Goal: Transaction & Acquisition: Obtain resource

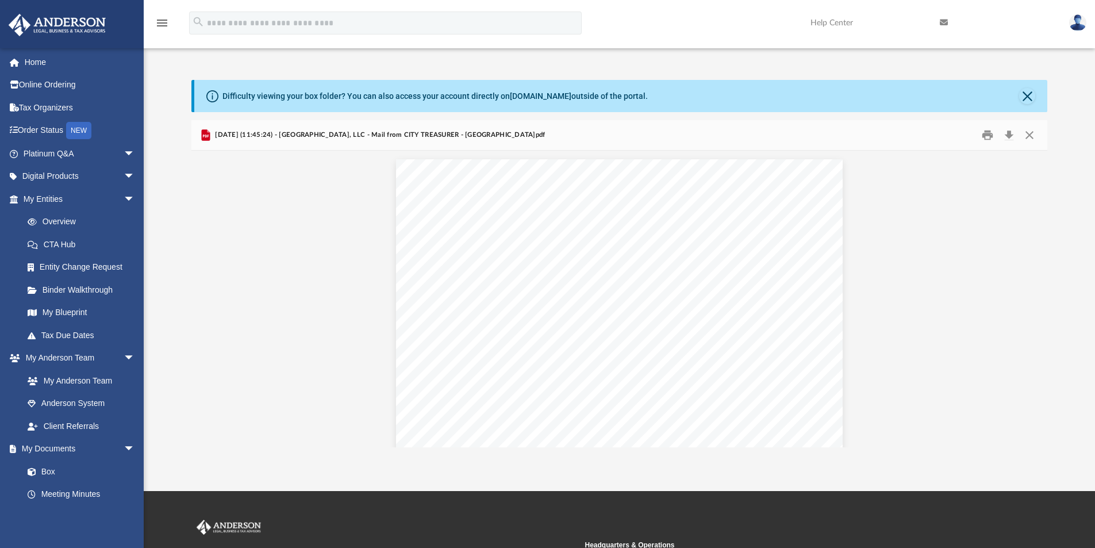
scroll to position [691, 0]
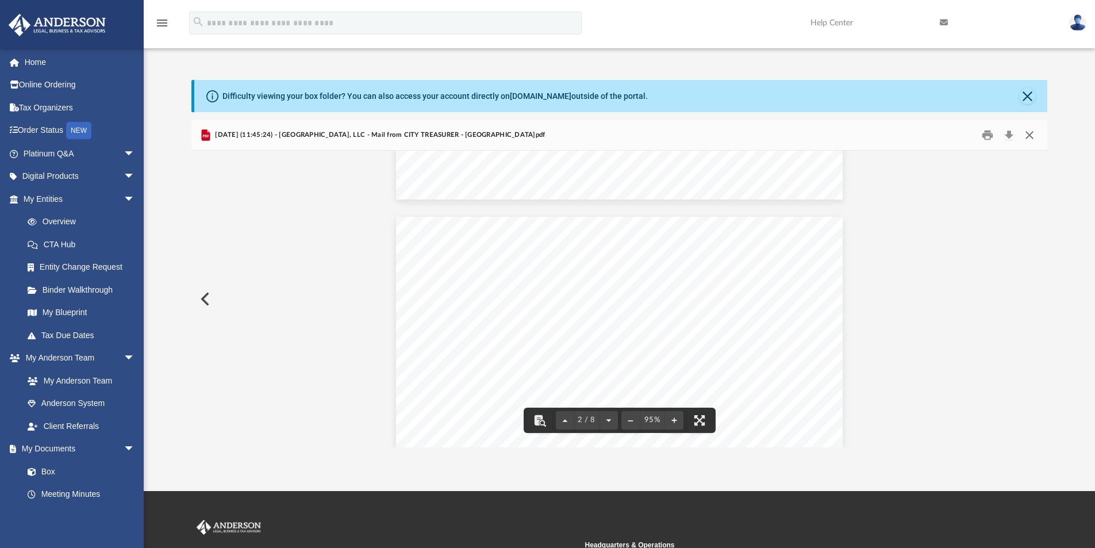
click at [1030, 138] on button "Close" at bounding box center [1030, 136] width 21 height 18
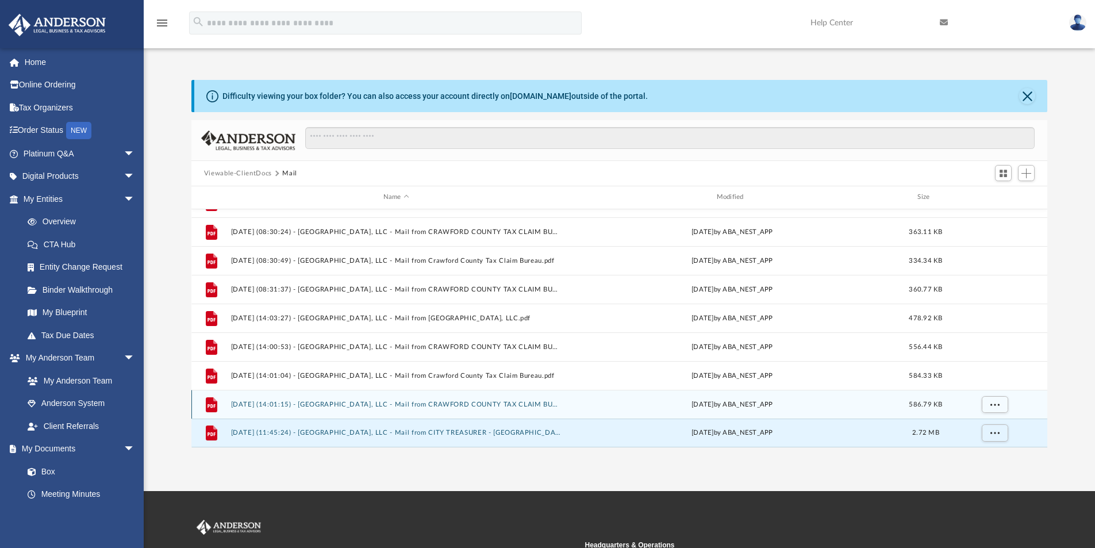
click at [443, 403] on button "[DATE] (14:01:15) - [GEOGRAPHIC_DATA], LLC - Mail from CRAWFORD COUNTY TAX CLAI…" at bounding box center [396, 404] width 331 height 7
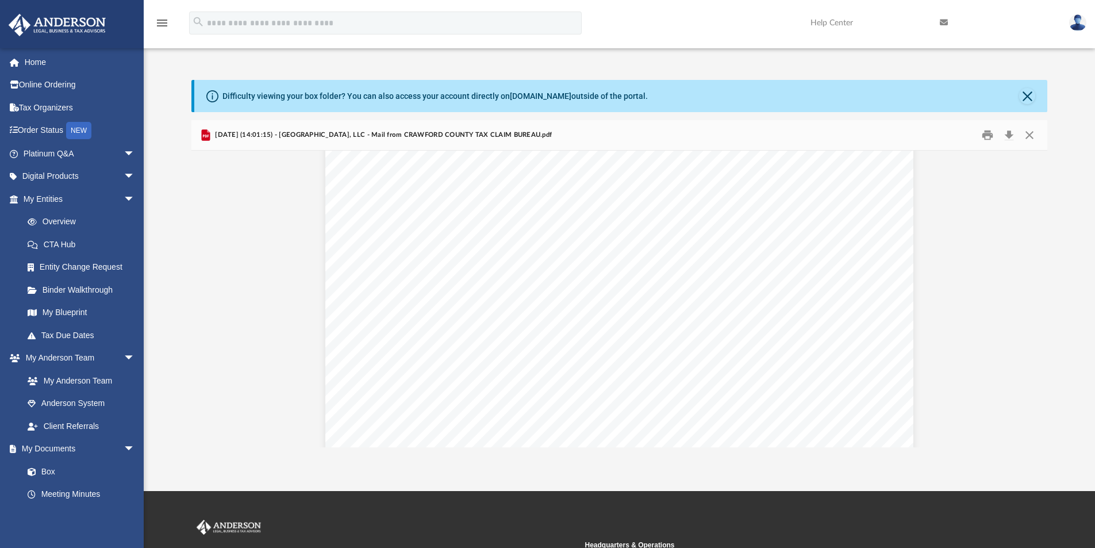
scroll to position [0, 0]
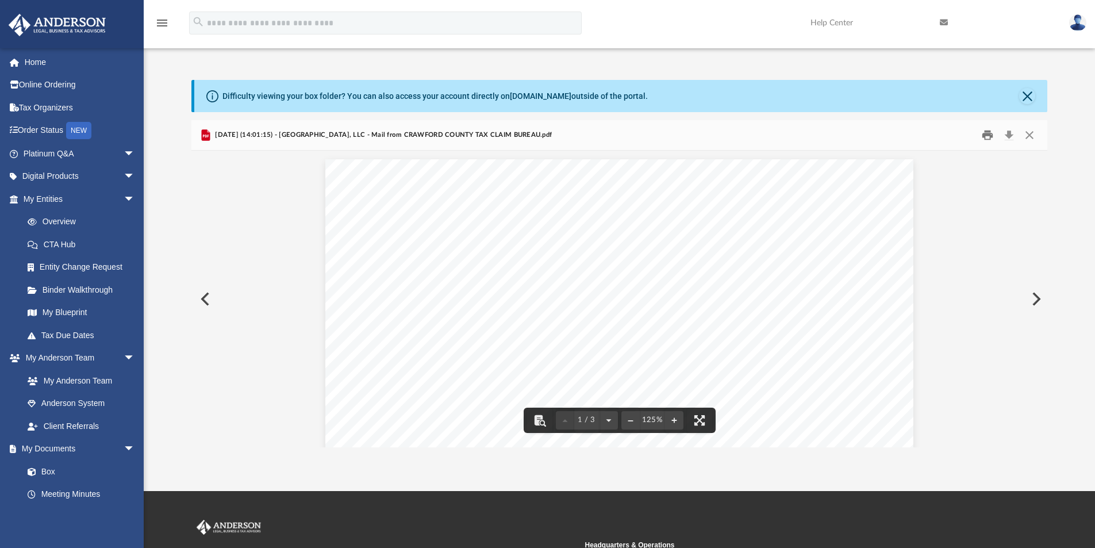
click at [991, 136] on button "Print" at bounding box center [987, 136] width 23 height 18
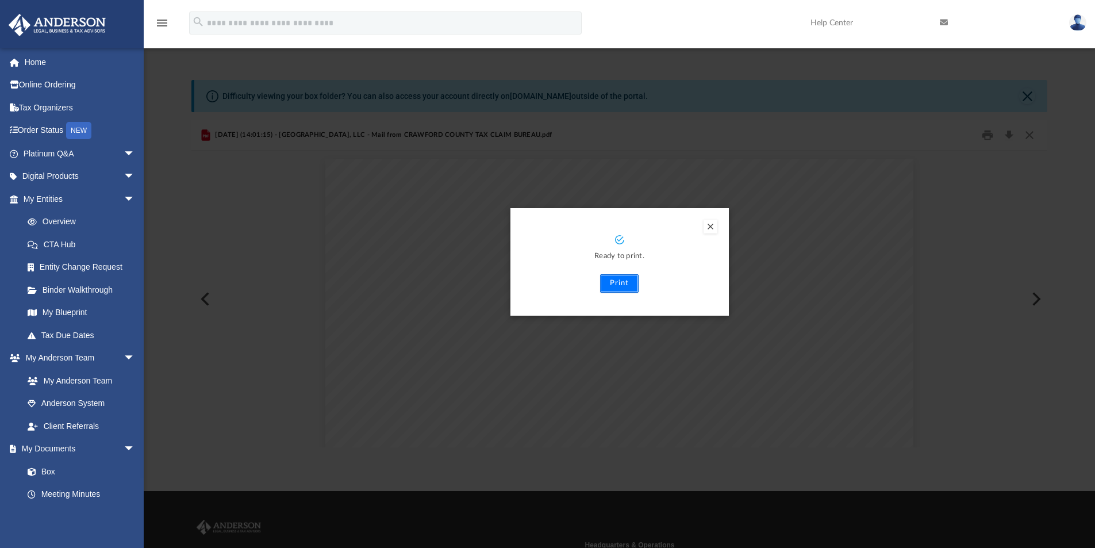
click at [619, 284] on button "Print" at bounding box center [619, 283] width 39 height 18
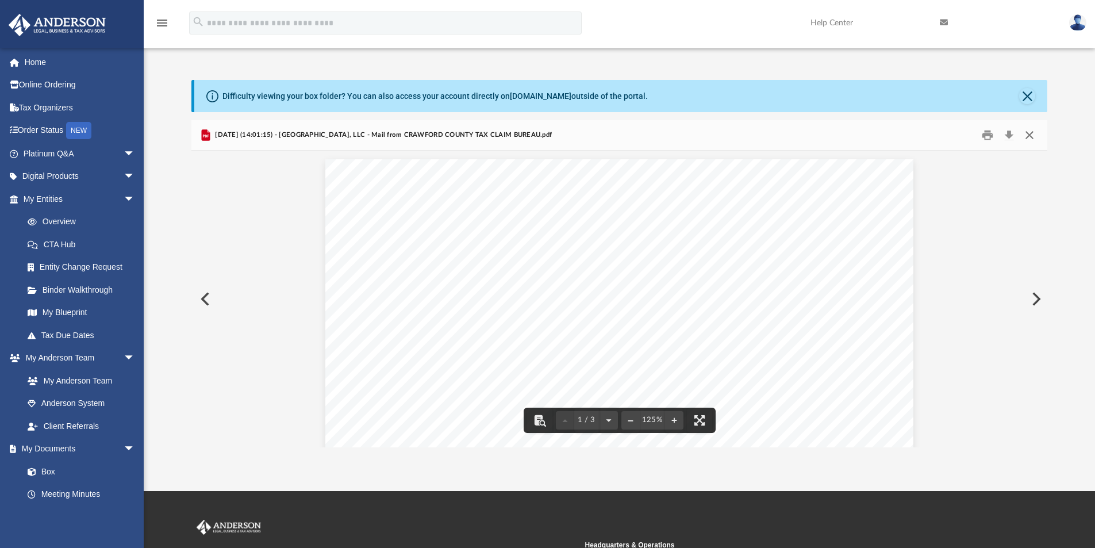
click at [1030, 133] on button "Close" at bounding box center [1030, 136] width 21 height 18
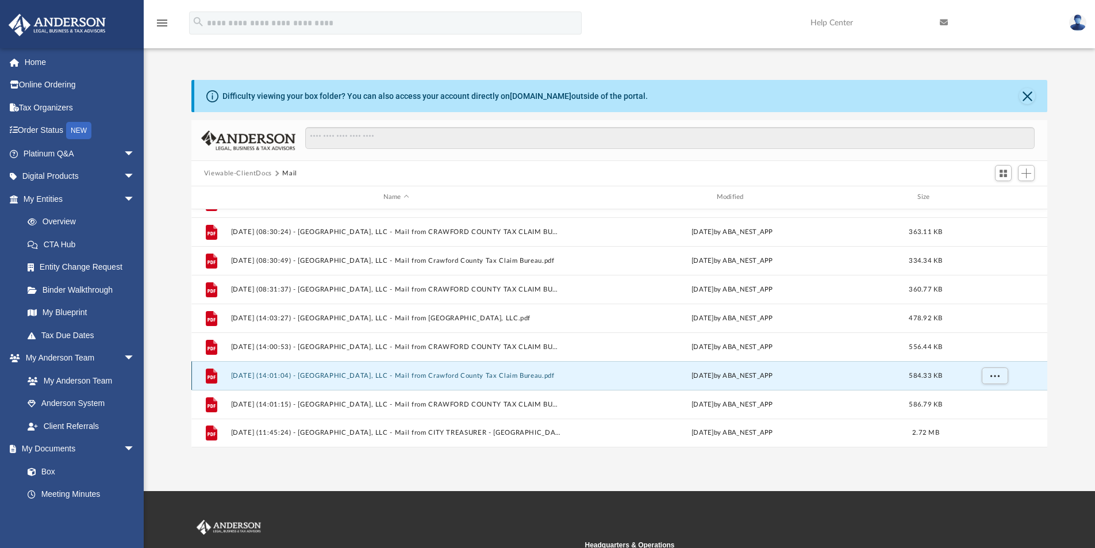
click at [501, 373] on button "[DATE] (14:01:04) - [GEOGRAPHIC_DATA], LLC - Mail from Crawford County Tax Clai…" at bounding box center [396, 375] width 331 height 7
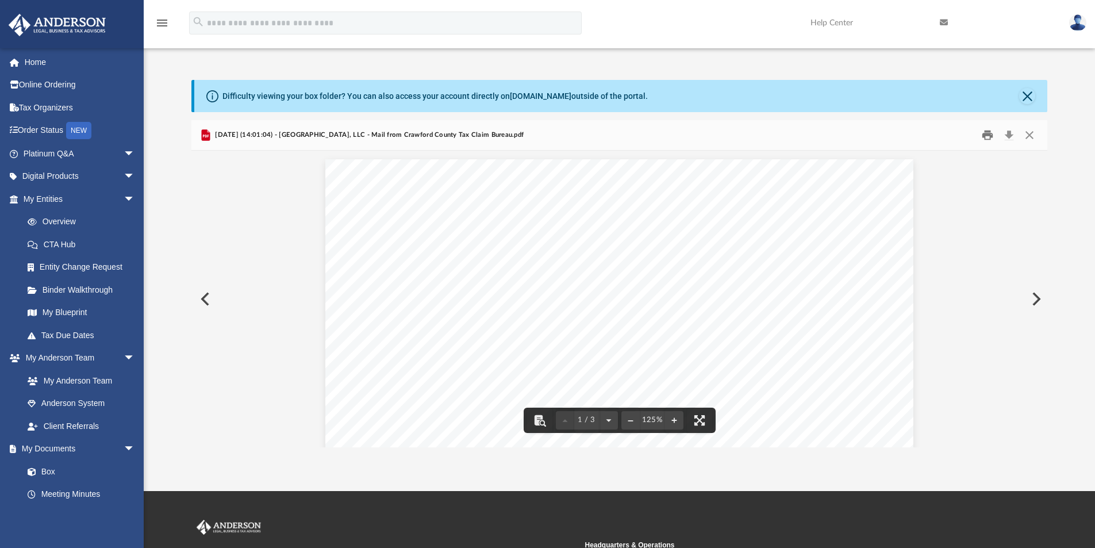
click at [989, 135] on button "Print" at bounding box center [987, 136] width 23 height 18
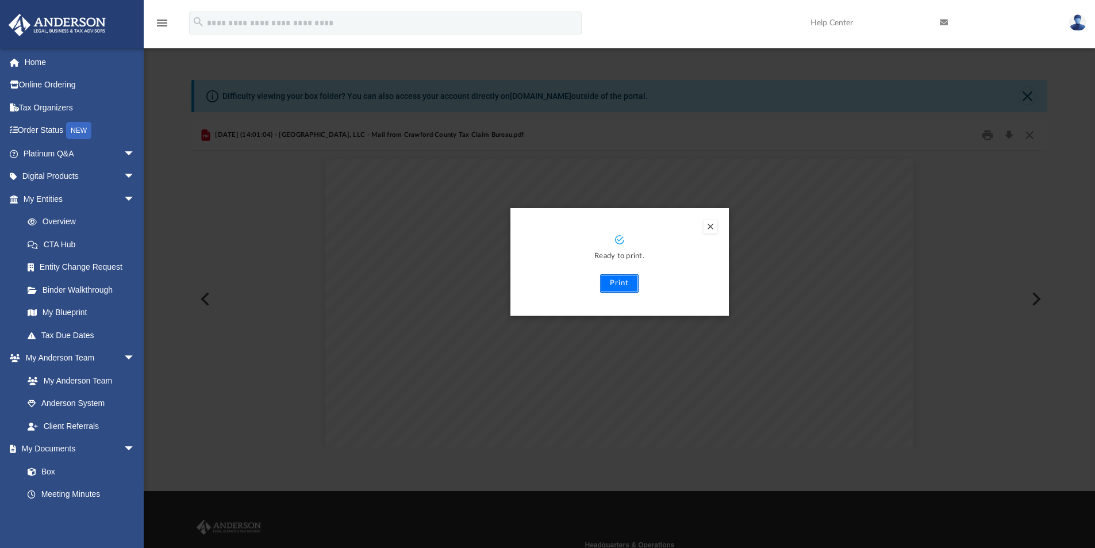
click at [617, 282] on button "Print" at bounding box center [619, 283] width 39 height 18
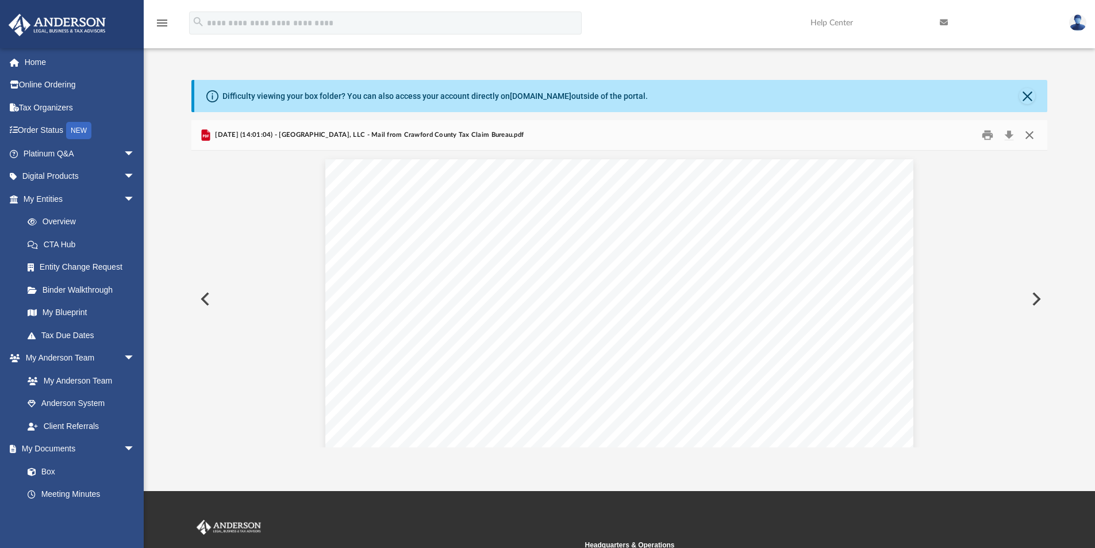
click at [1032, 137] on button "Close" at bounding box center [1030, 136] width 21 height 18
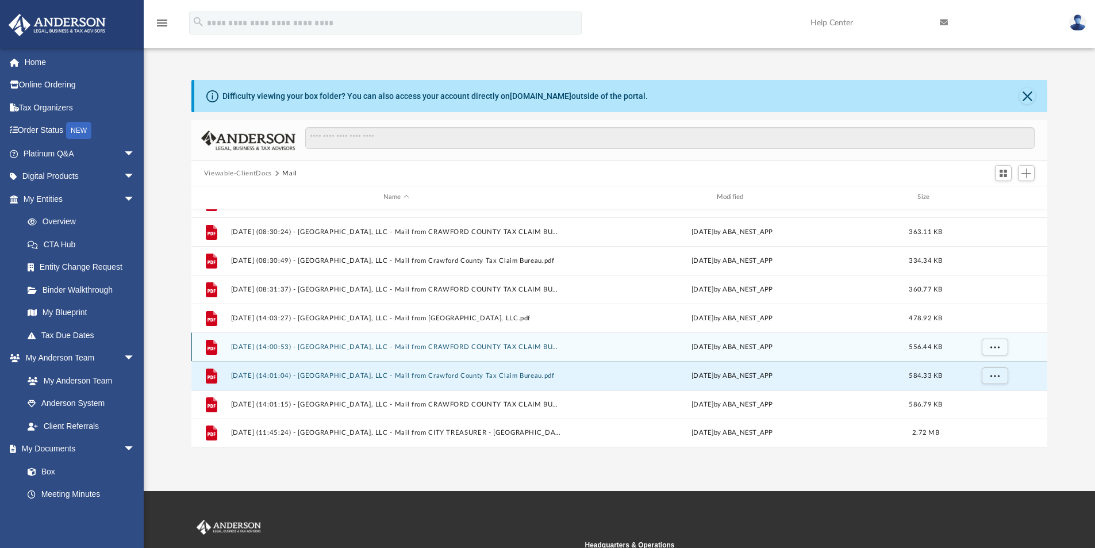
click at [466, 351] on div "File [DATE] (14:00:53) - [GEOGRAPHIC_DATA], LLC - Mail from CRAWFORD COUNTY TAX…" at bounding box center [619, 346] width 857 height 29
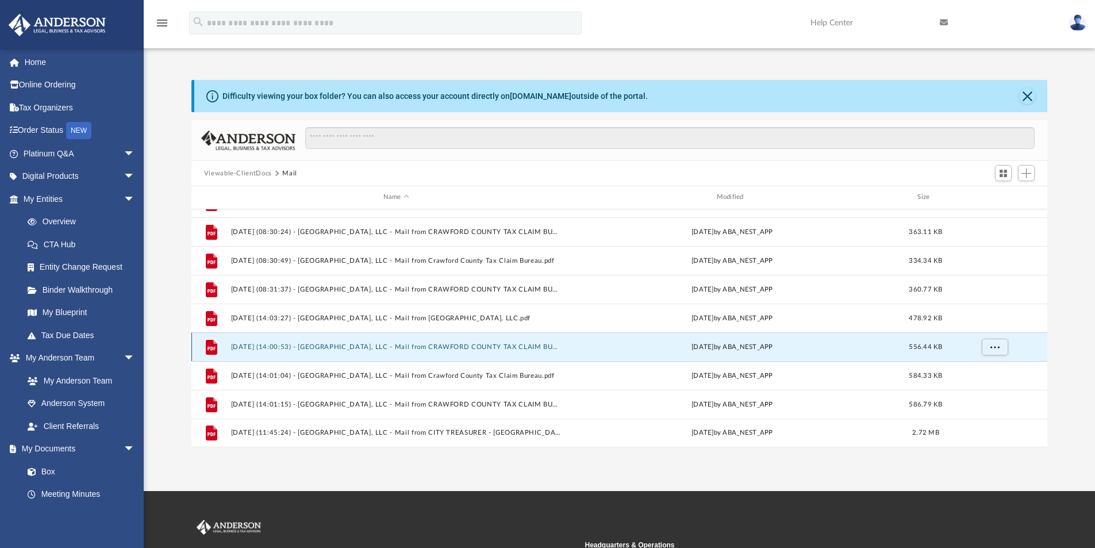
click at [467, 346] on button "[DATE] (14:00:53) - [GEOGRAPHIC_DATA], LLC - Mail from CRAWFORD COUNTY TAX CLAI…" at bounding box center [396, 346] width 331 height 7
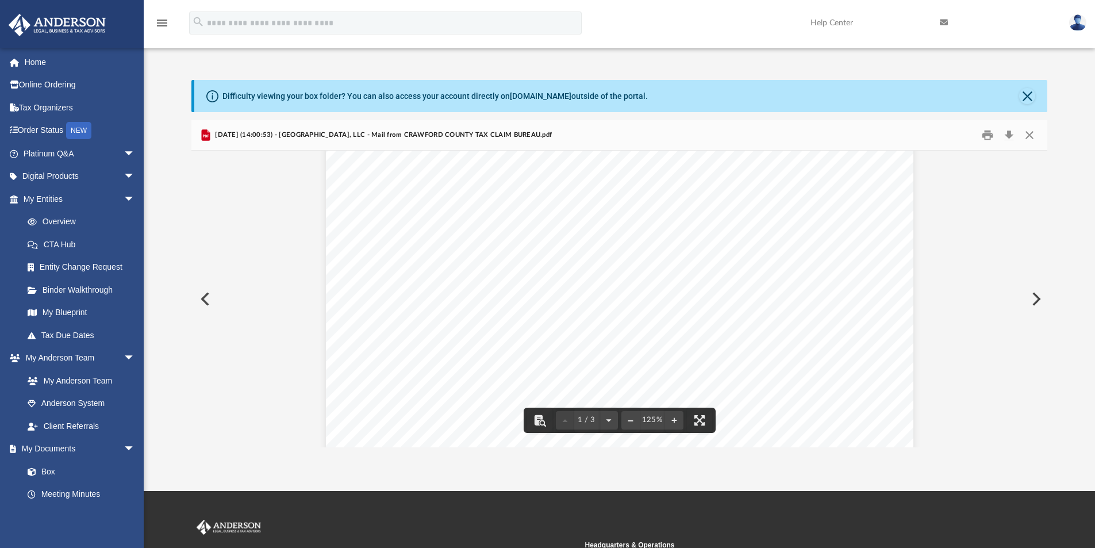
scroll to position [76, 0]
click at [991, 137] on button "Print" at bounding box center [987, 136] width 23 height 18
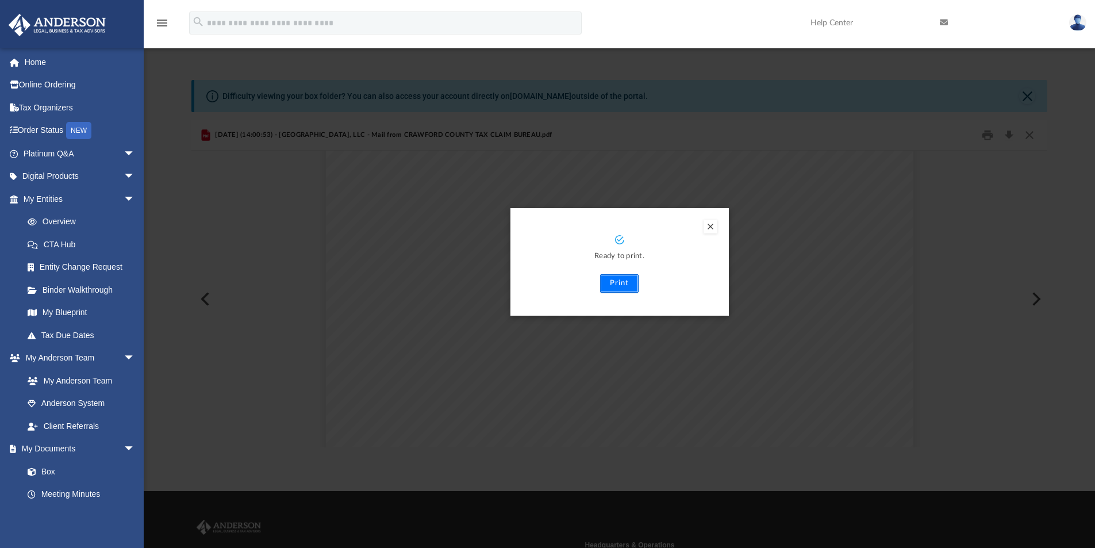
click at [611, 283] on button "Print" at bounding box center [619, 283] width 39 height 18
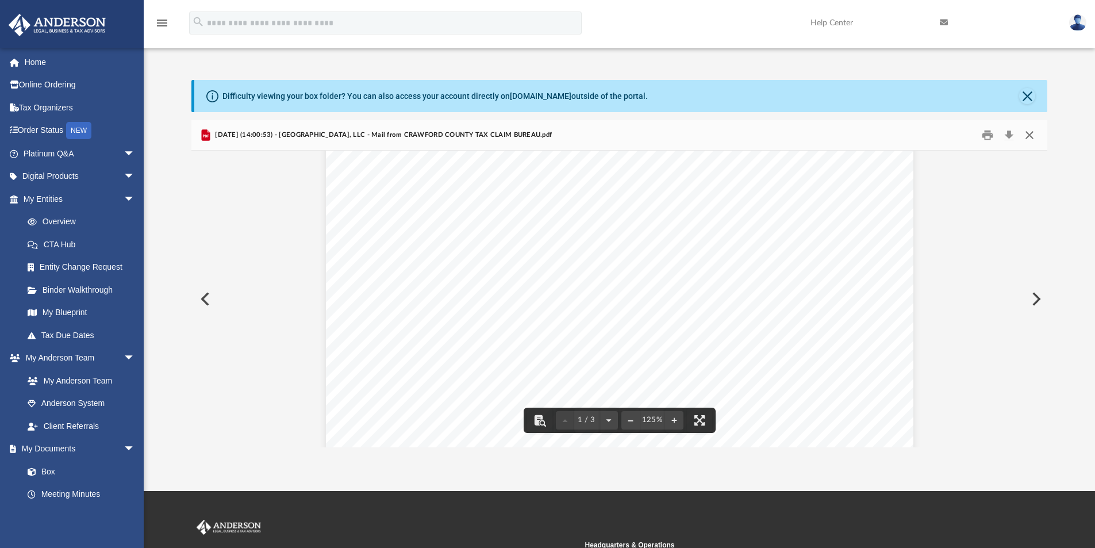
click at [1030, 135] on button "Close" at bounding box center [1030, 136] width 21 height 18
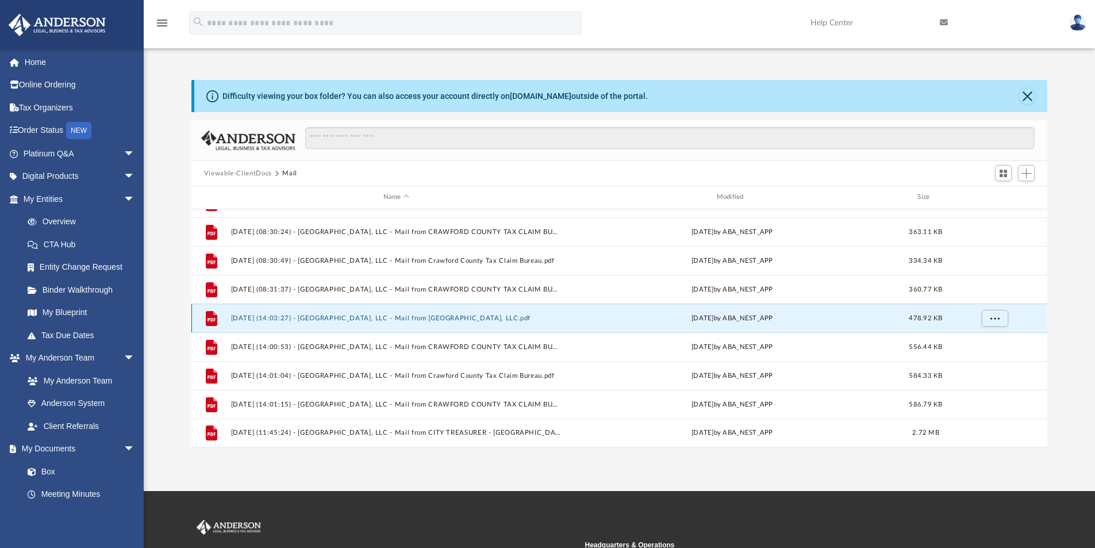
click at [453, 316] on button "[DATE] (14:03:27) - [GEOGRAPHIC_DATA], LLC - Mail from [GEOGRAPHIC_DATA], LLC.p…" at bounding box center [396, 318] width 331 height 7
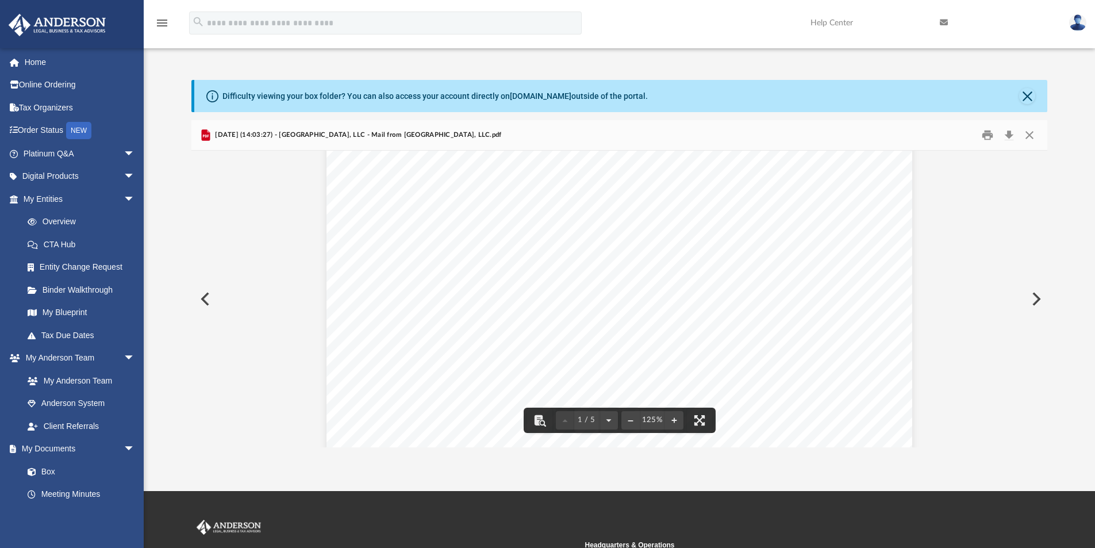
scroll to position [0, 0]
click at [630, 416] on button "File preview" at bounding box center [631, 420] width 18 height 25
click at [631, 419] on div "Page 1" at bounding box center [619, 507] width 539 height 712
click at [631, 419] on button "File preview" at bounding box center [631, 420] width 18 height 25
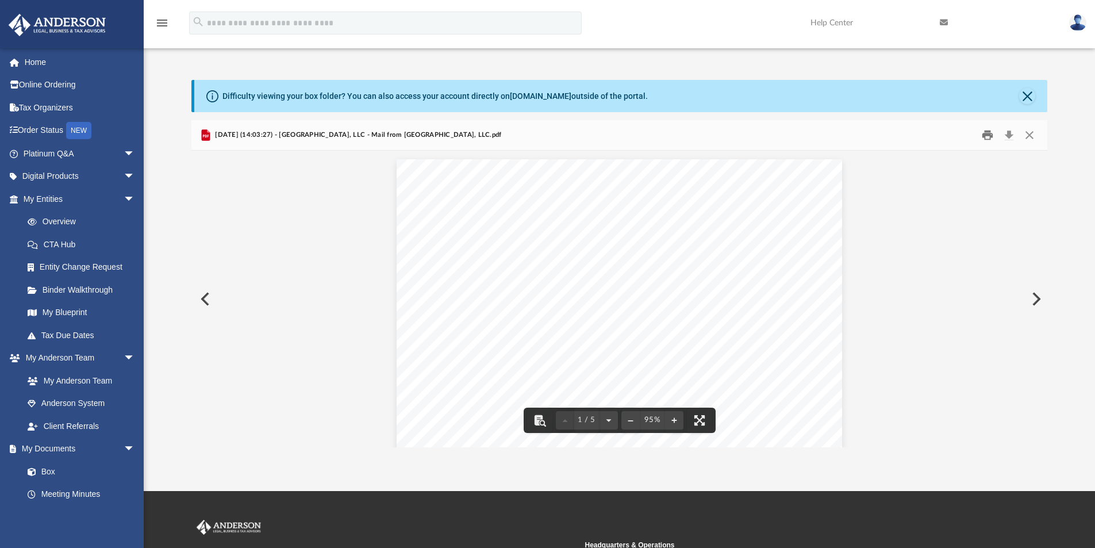
click at [991, 135] on button "Print" at bounding box center [987, 136] width 23 height 18
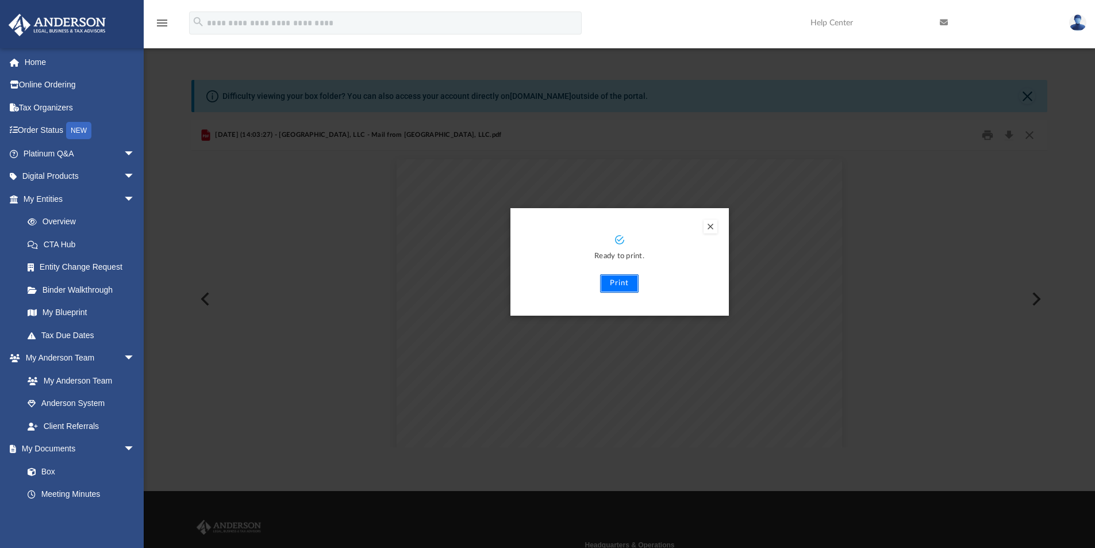
click at [617, 282] on button "Print" at bounding box center [619, 283] width 39 height 18
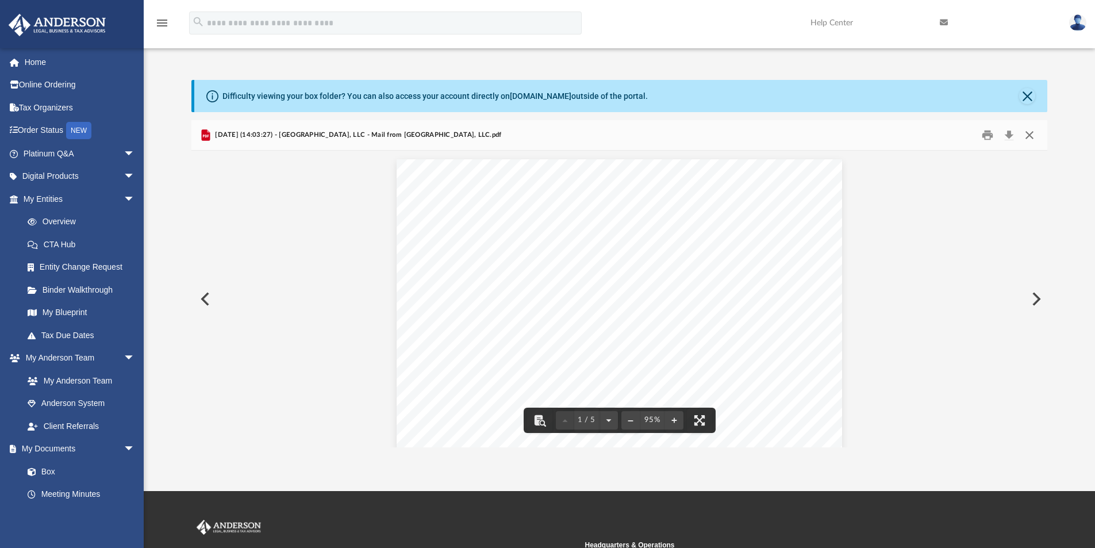
click at [1035, 134] on button "Close" at bounding box center [1030, 136] width 21 height 18
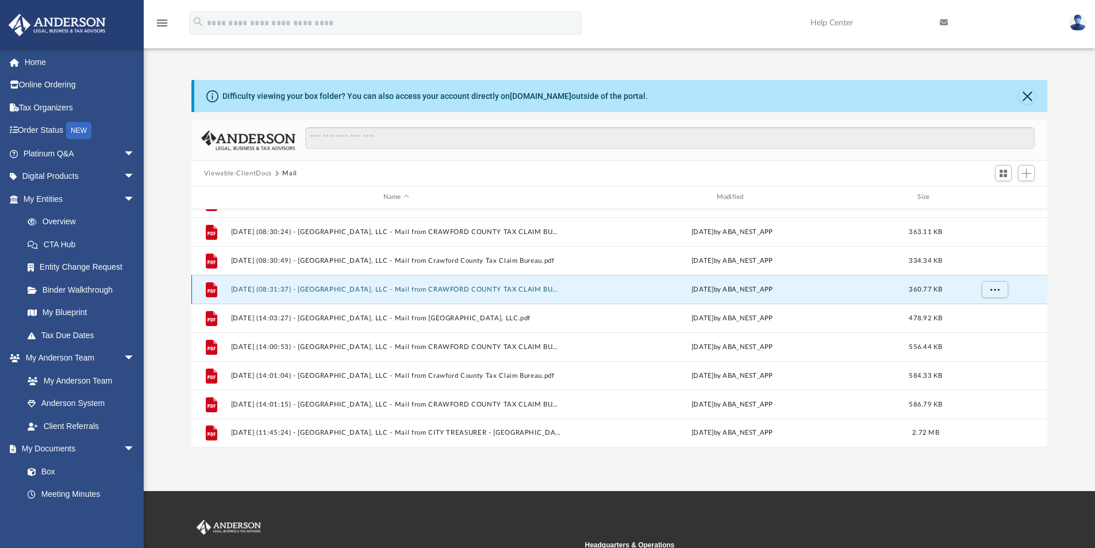
click at [479, 290] on button "[DATE] (08:31:37) - [GEOGRAPHIC_DATA], LLC - Mail from CRAWFORD COUNTY TAX CLAI…" at bounding box center [396, 289] width 331 height 7
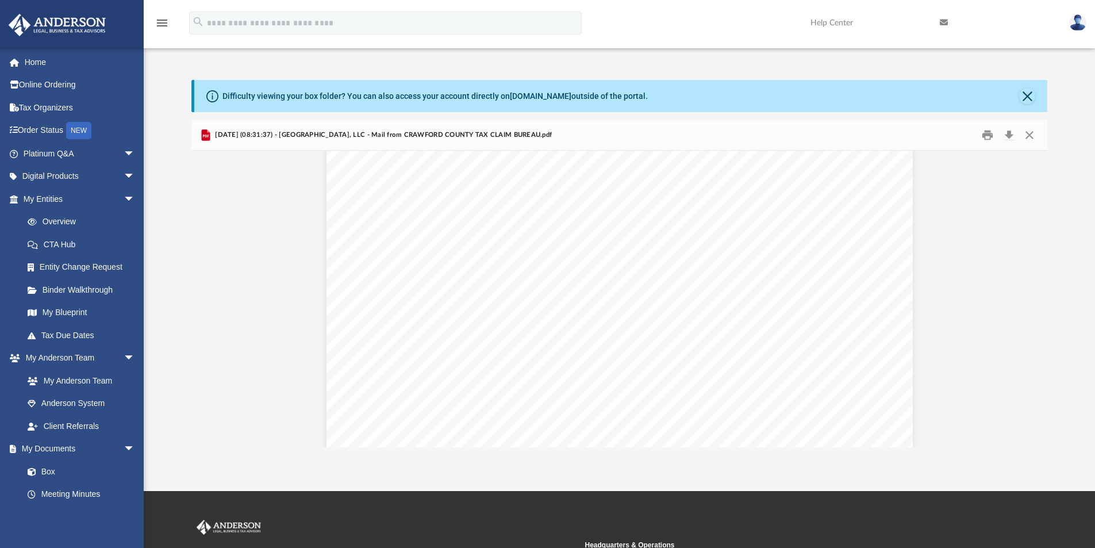
scroll to position [844, 0]
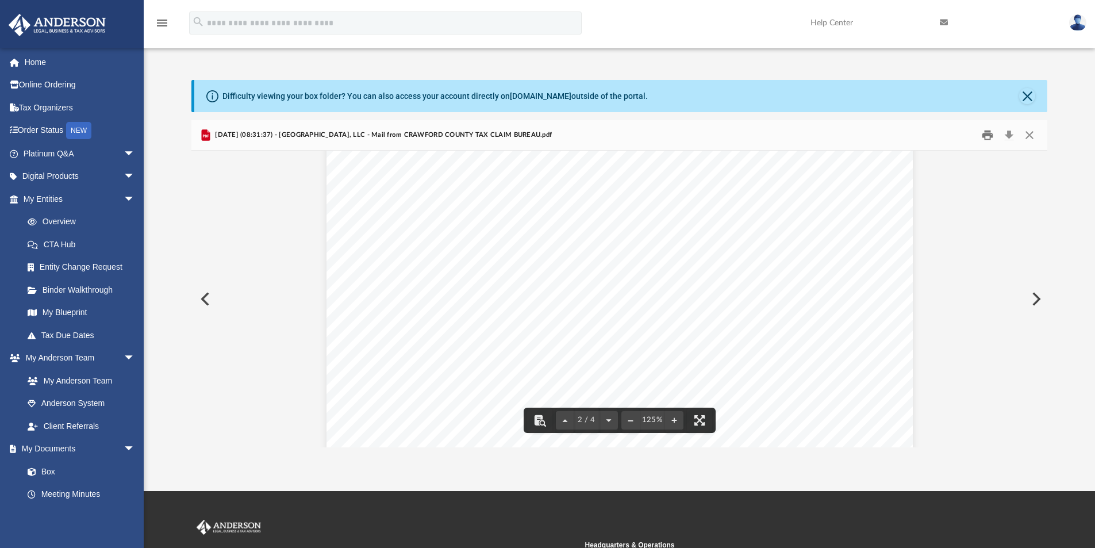
click at [987, 133] on button "Print" at bounding box center [987, 136] width 23 height 18
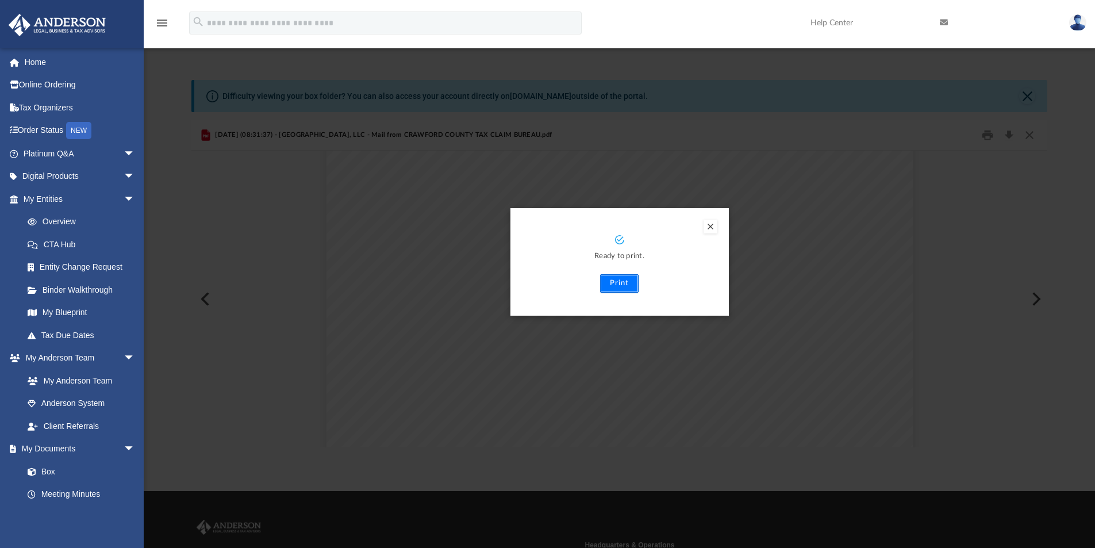
click at [621, 287] on button "Print" at bounding box center [619, 283] width 39 height 18
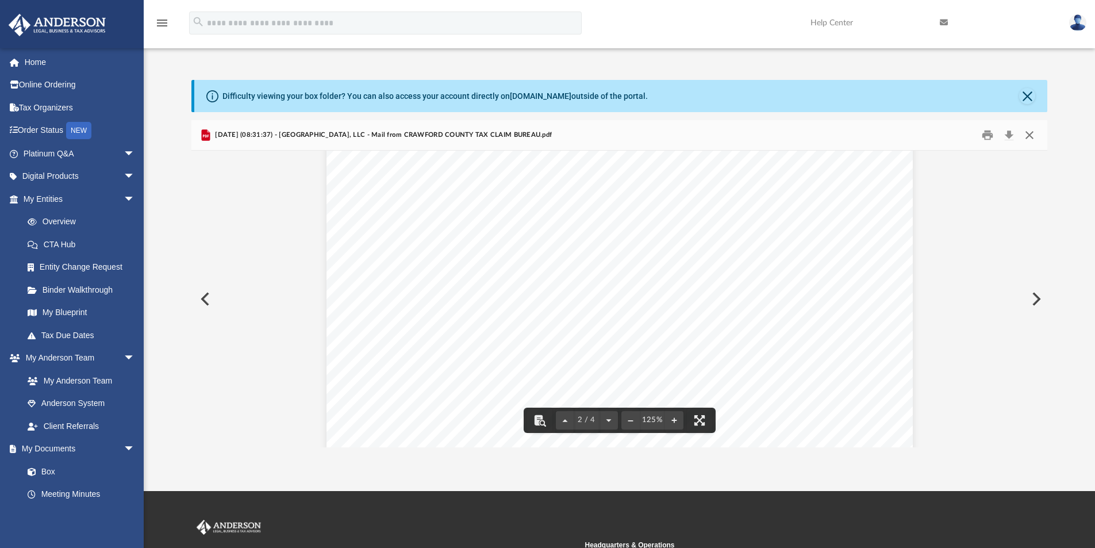
click at [1026, 134] on button "Close" at bounding box center [1030, 136] width 21 height 18
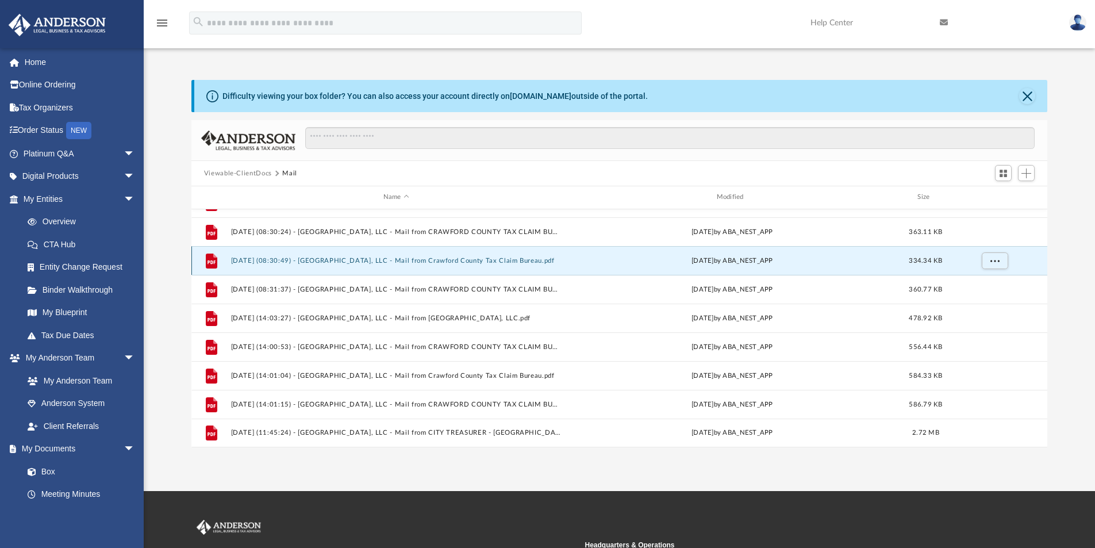
click at [472, 263] on button "[DATE] (08:30:49) - [GEOGRAPHIC_DATA], LLC - Mail from Crawford County Tax Clai…" at bounding box center [396, 260] width 331 height 7
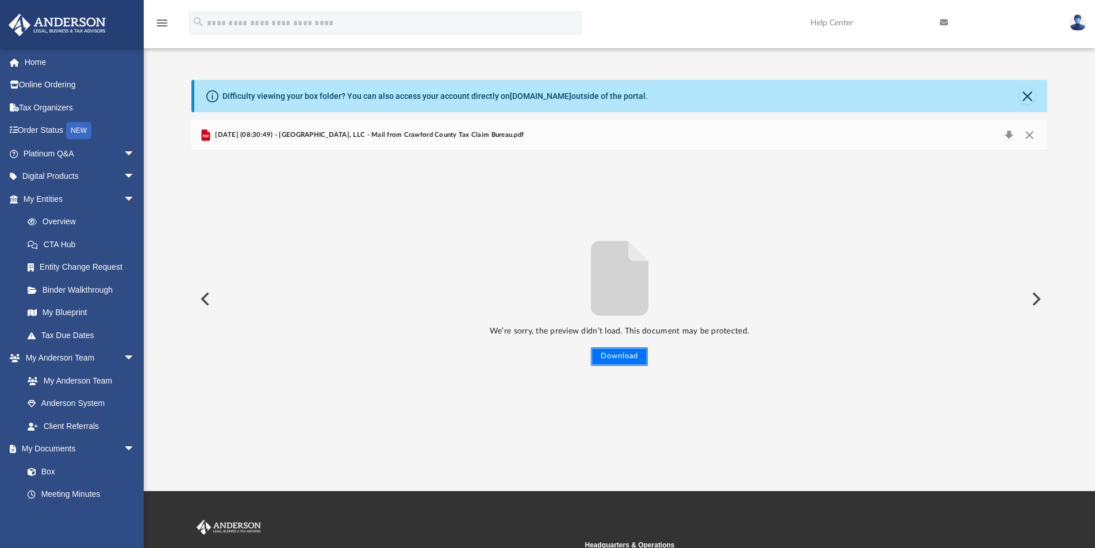
click at [627, 356] on button "Download" at bounding box center [619, 356] width 57 height 18
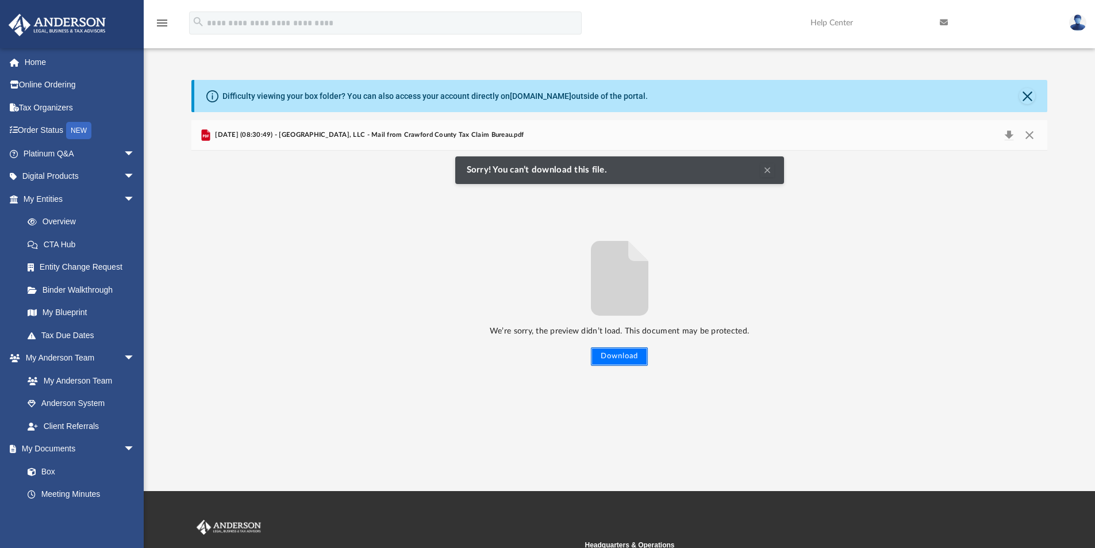
click at [627, 356] on button "Download" at bounding box center [619, 356] width 57 height 18
click at [765, 170] on button "Clear Notification" at bounding box center [768, 170] width 14 height 14
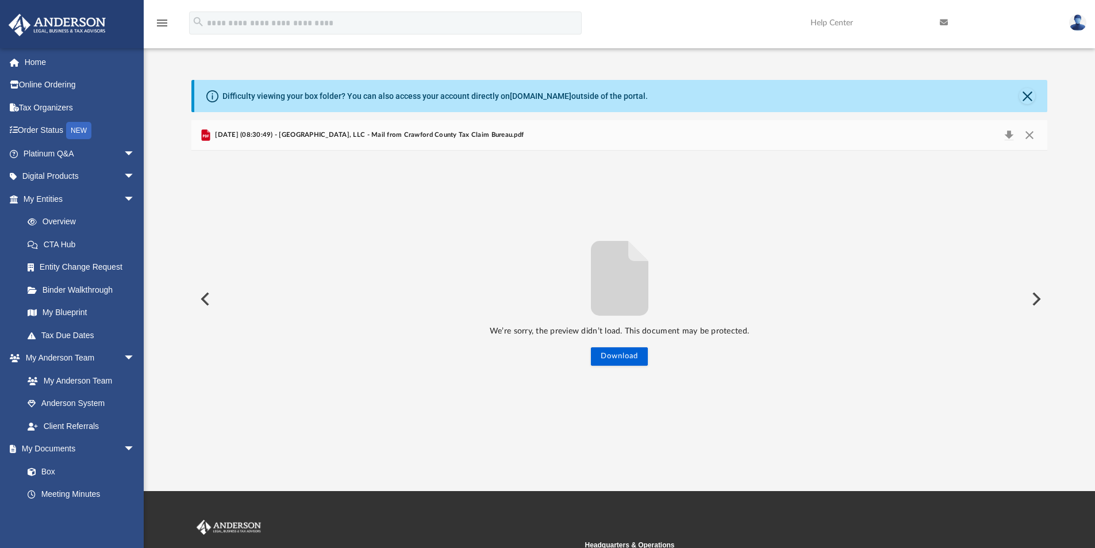
click at [359, 136] on span "[DATE] (08:30:49) - [GEOGRAPHIC_DATA], LLC - Mail from Crawford County Tax Clai…" at bounding box center [368, 135] width 311 height 10
click at [1008, 135] on button "Download" at bounding box center [1009, 135] width 21 height 16
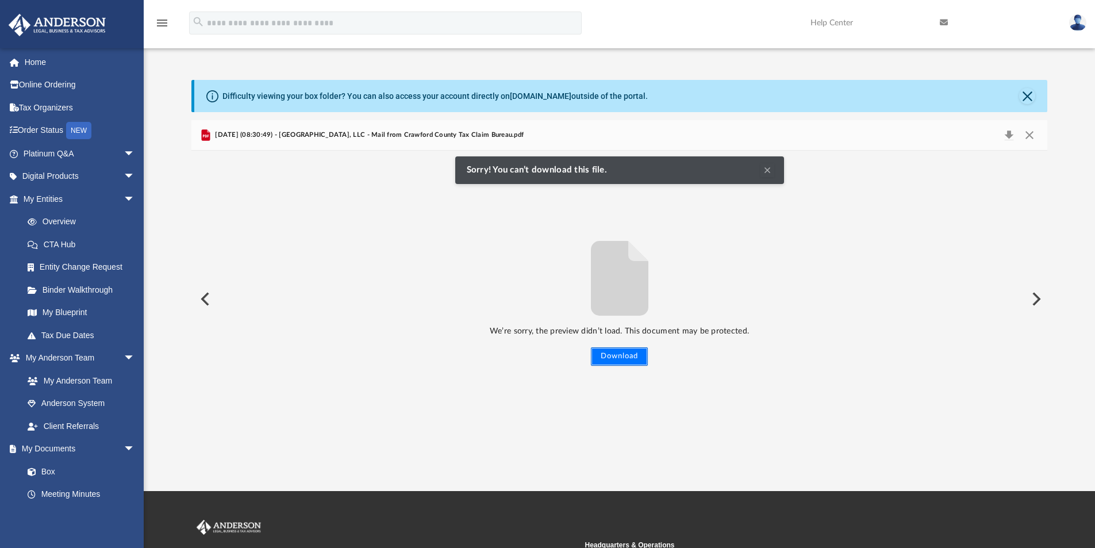
click at [602, 354] on button "Download" at bounding box center [619, 356] width 57 height 18
click at [1038, 299] on button "Preview" at bounding box center [1035, 299] width 25 height 32
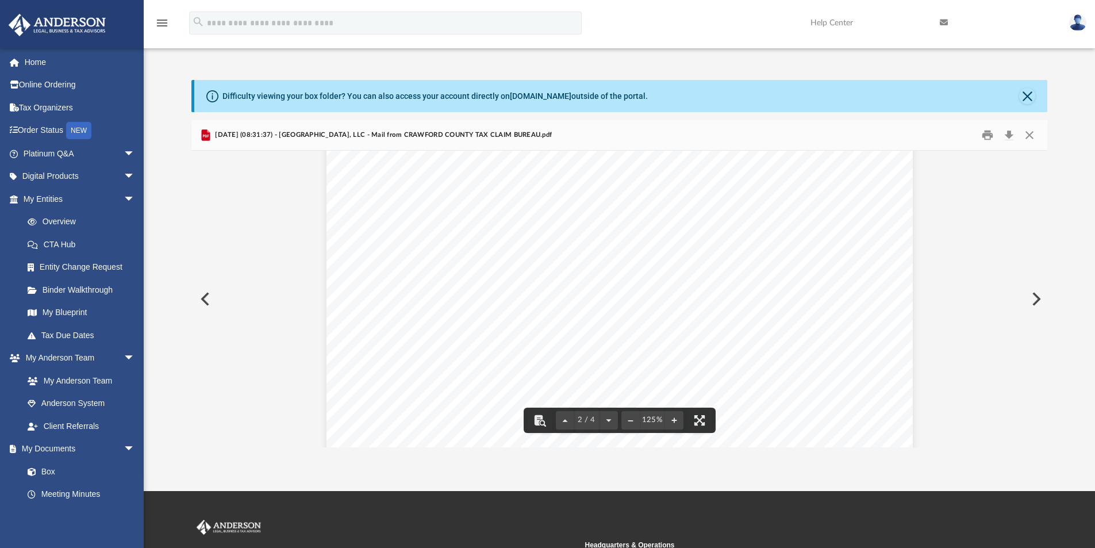
scroll to position [775, 0]
click at [208, 300] on button "Preview" at bounding box center [203, 299] width 25 height 32
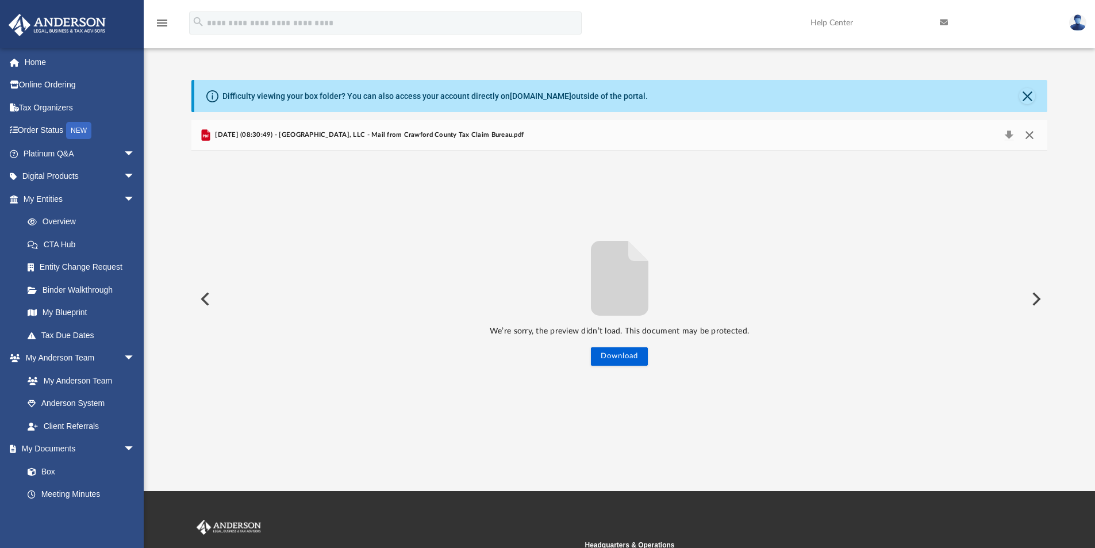
click at [1031, 132] on button "Close" at bounding box center [1030, 135] width 21 height 16
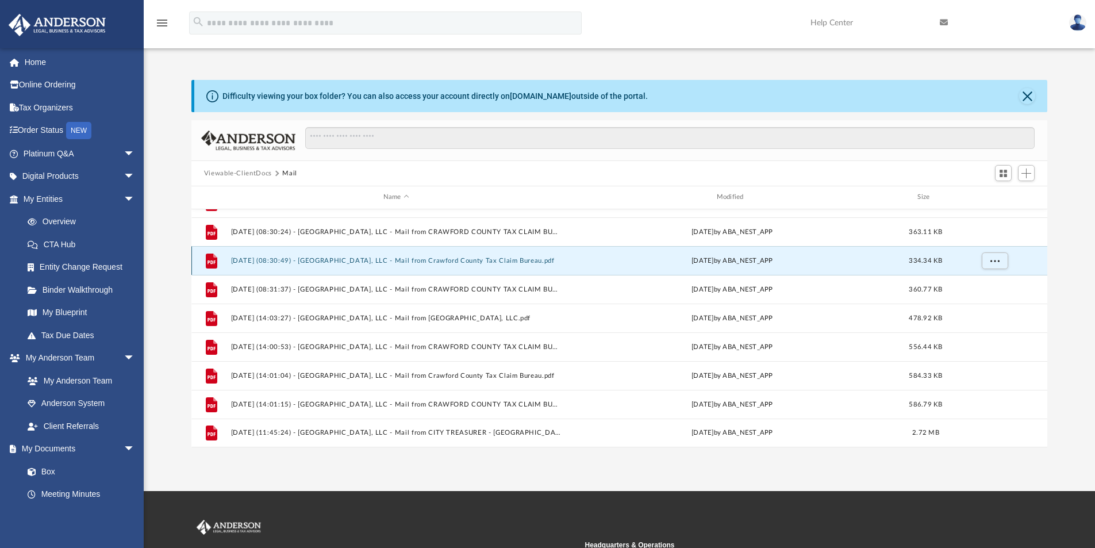
click at [525, 264] on button "[DATE] (08:30:49) - [GEOGRAPHIC_DATA], LLC - Mail from Crawford County Tax Clai…" at bounding box center [396, 260] width 331 height 7
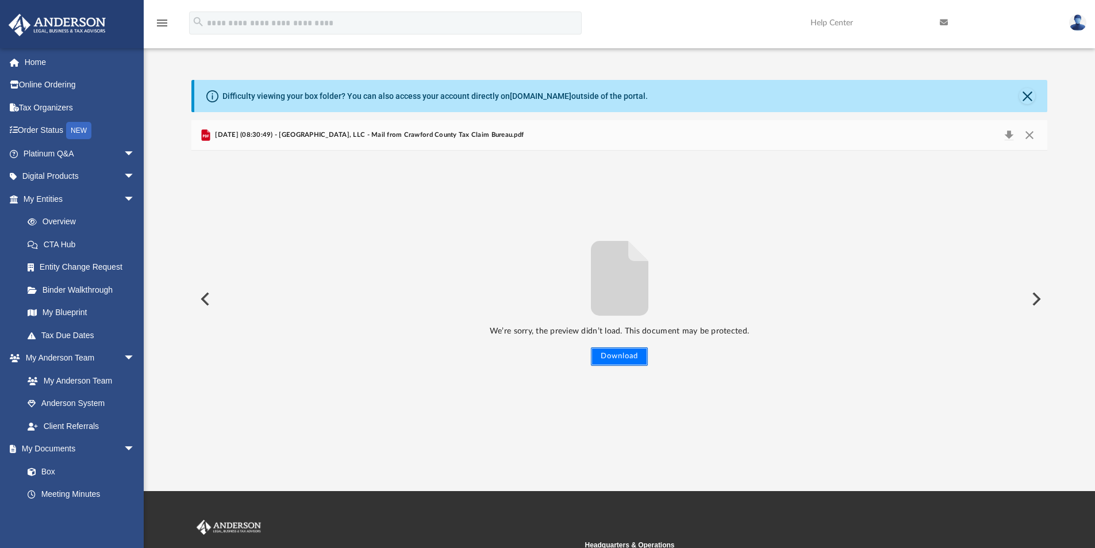
click at [602, 354] on button "Download" at bounding box center [619, 356] width 57 height 18
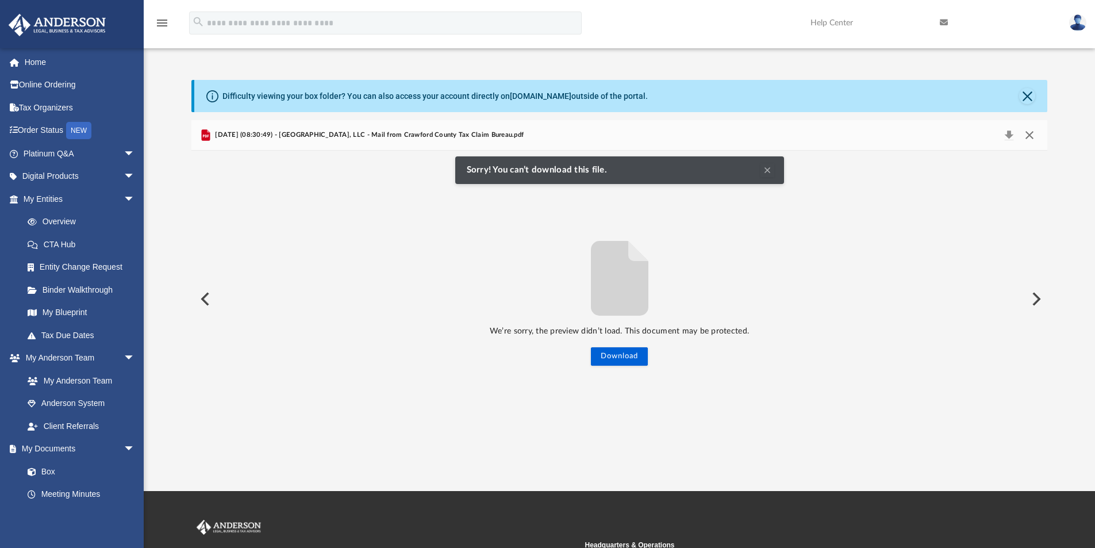
click at [1027, 133] on button "Close" at bounding box center [1030, 135] width 21 height 16
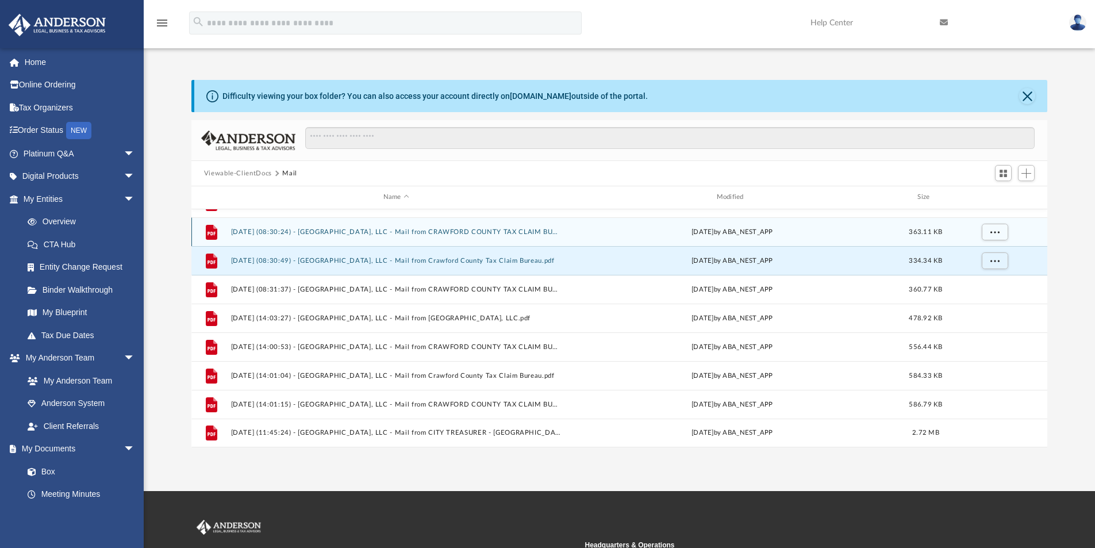
click at [520, 232] on button "[DATE] (08:30:24) - [GEOGRAPHIC_DATA], LLC - Mail from CRAWFORD COUNTY TAX CLAI…" at bounding box center [396, 231] width 331 height 7
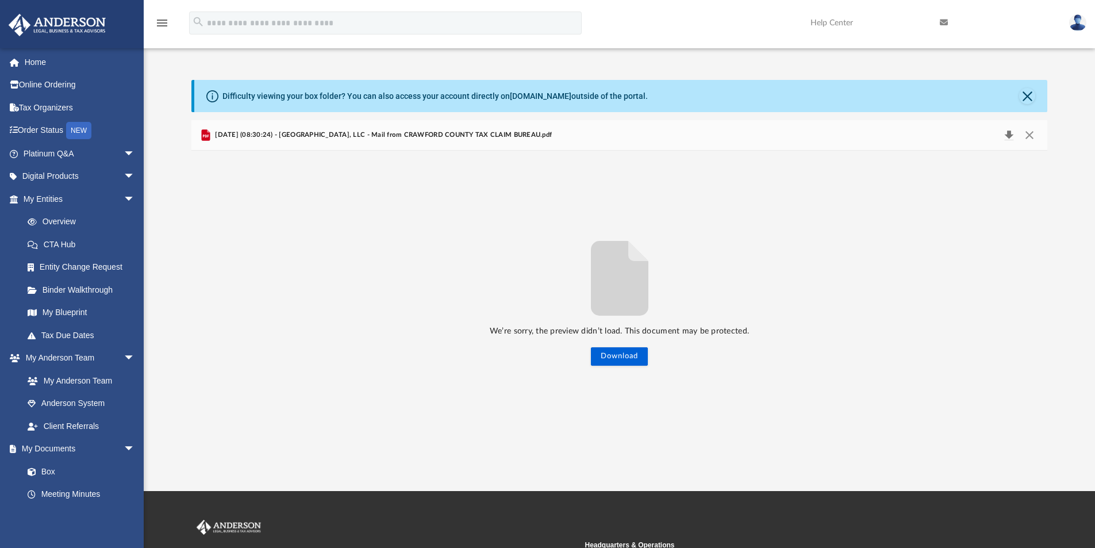
click at [1010, 134] on button "Download" at bounding box center [1009, 135] width 21 height 16
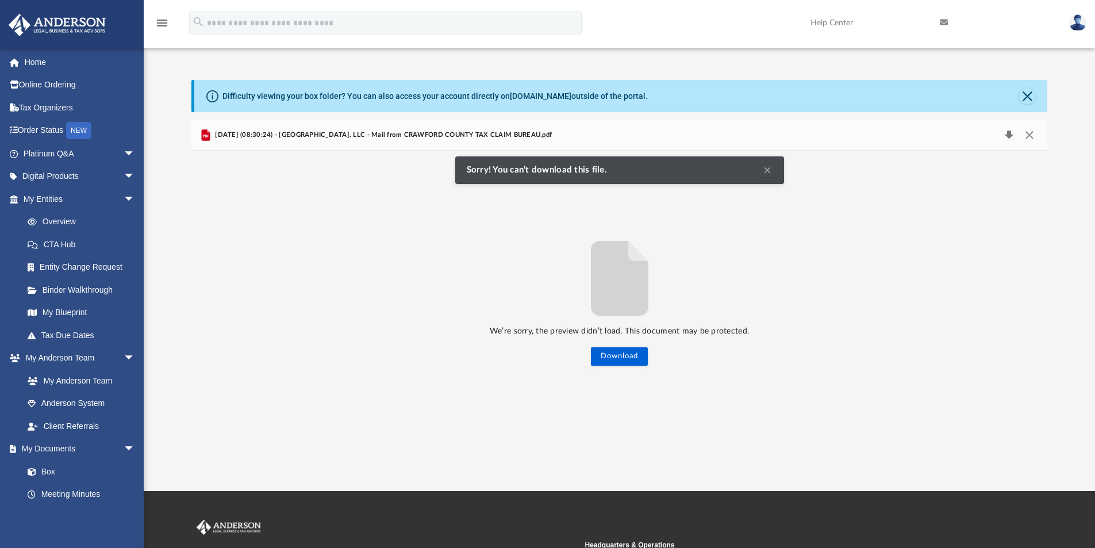
click at [1010, 134] on button "Download" at bounding box center [1009, 135] width 21 height 16
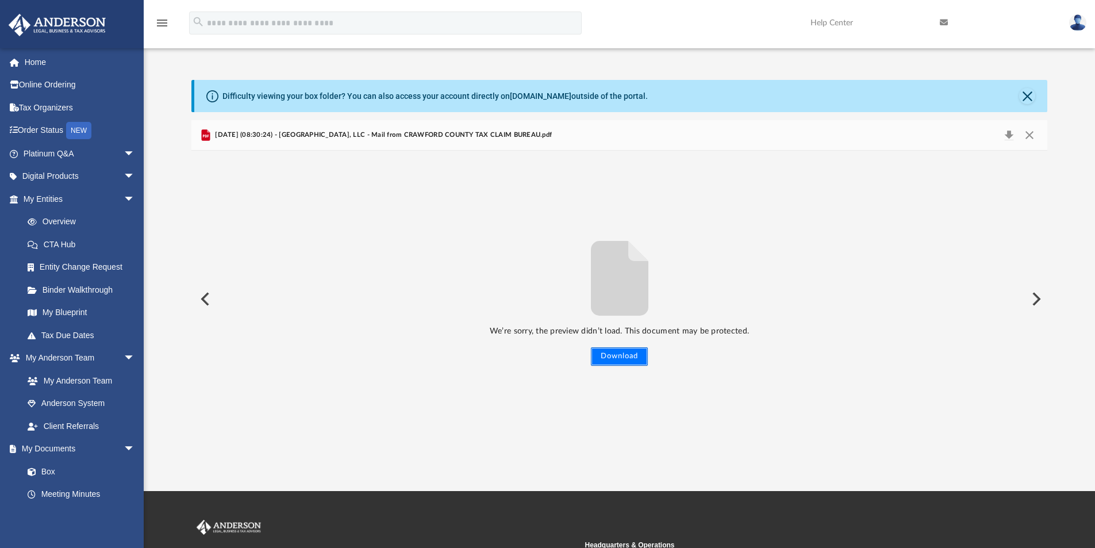
click at [617, 349] on button "Download" at bounding box center [619, 356] width 57 height 18
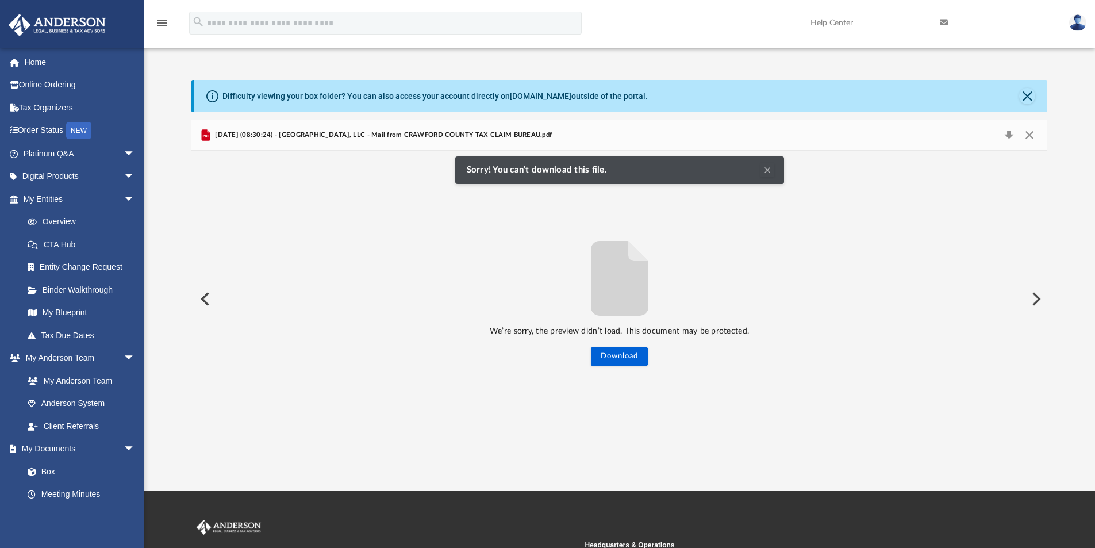
click at [1035, 298] on button "Preview" at bounding box center [1035, 299] width 25 height 32
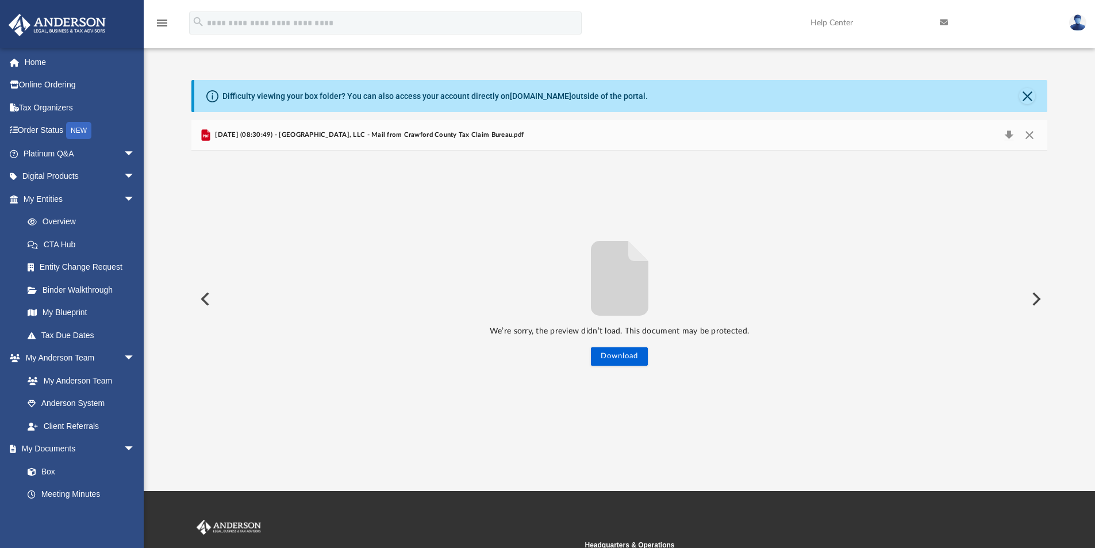
click at [1037, 298] on button "Preview" at bounding box center [1035, 299] width 25 height 32
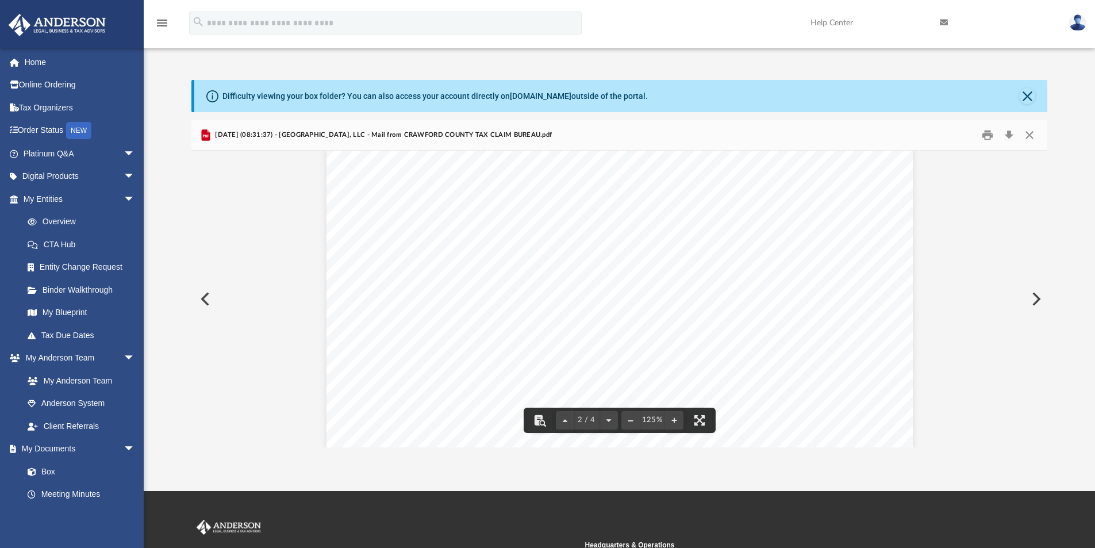
scroll to position [1082, 0]
click at [1037, 302] on button "Preview" at bounding box center [1035, 299] width 25 height 32
click at [1029, 132] on button "Close" at bounding box center [1030, 136] width 21 height 18
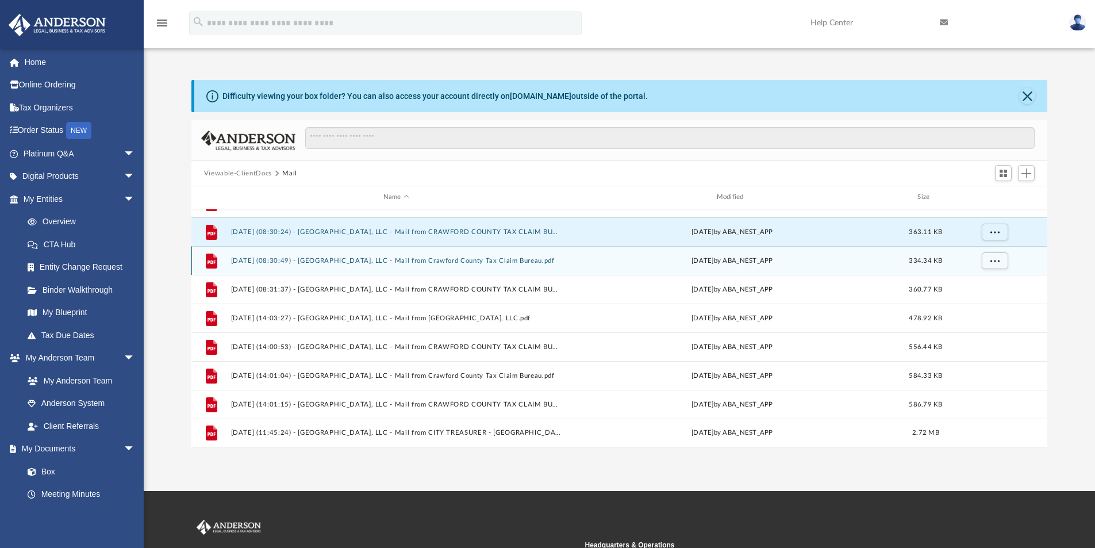
click at [356, 265] on div "File [DATE] (08:30:49) - [GEOGRAPHIC_DATA], LLC - Mail from Crawford County Tax…" at bounding box center [619, 260] width 857 height 29
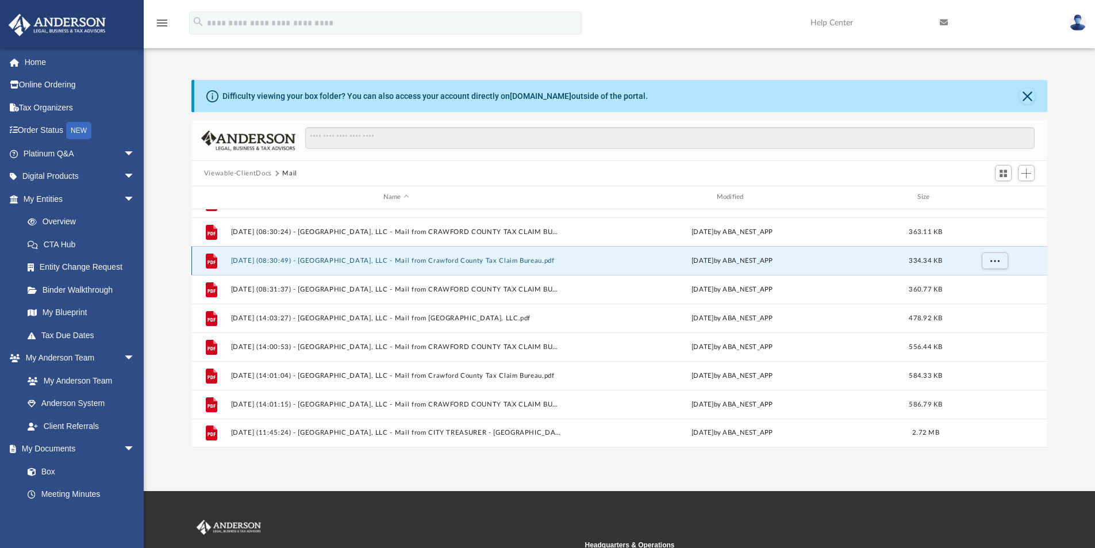
click at [447, 262] on button "[DATE] (08:30:49) - [GEOGRAPHIC_DATA], LLC - Mail from Crawford County Tax Clai…" at bounding box center [396, 260] width 331 height 7
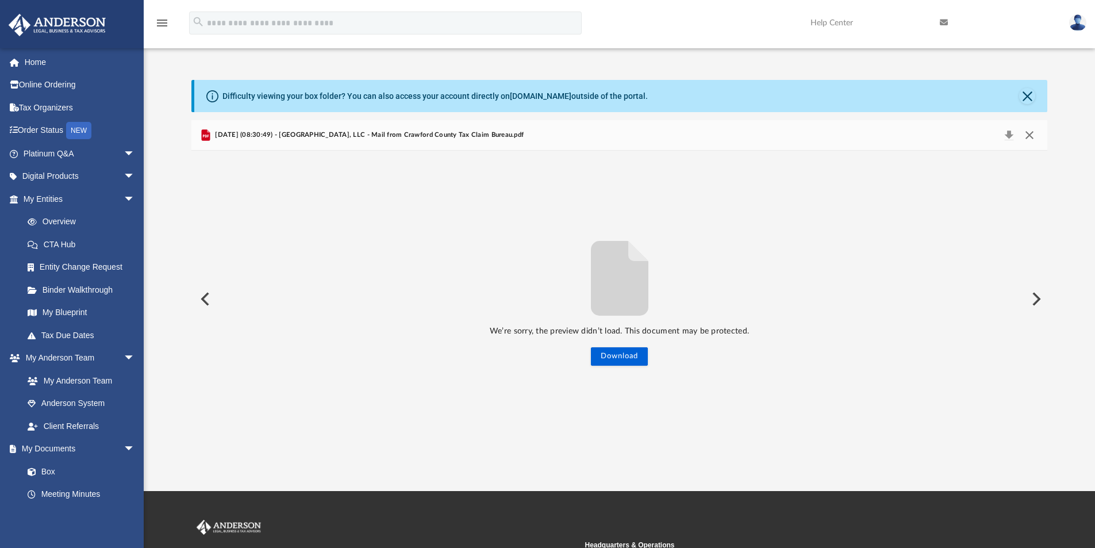
click at [1026, 141] on button "Close" at bounding box center [1030, 135] width 21 height 16
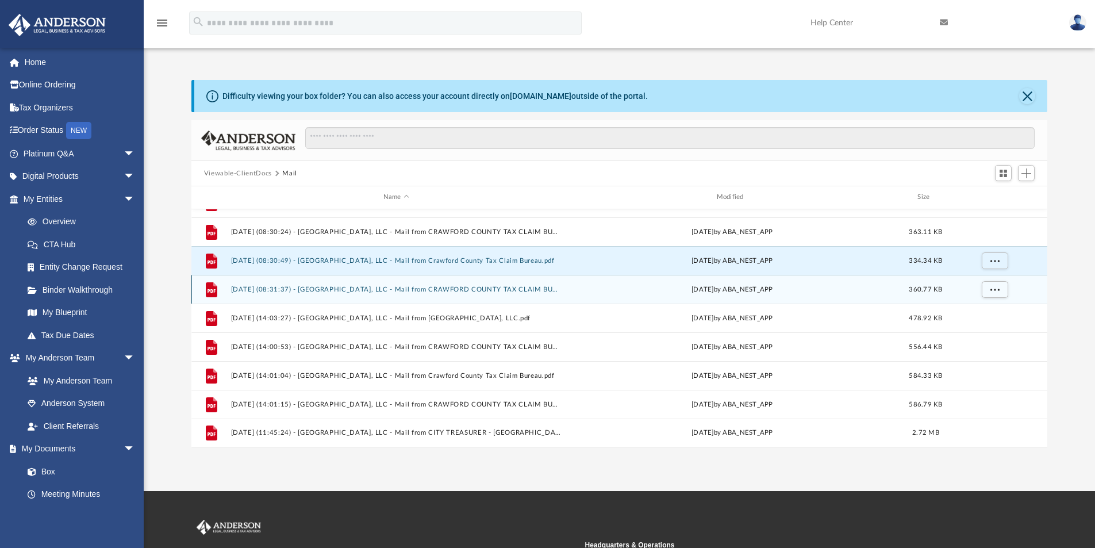
scroll to position [327, 0]
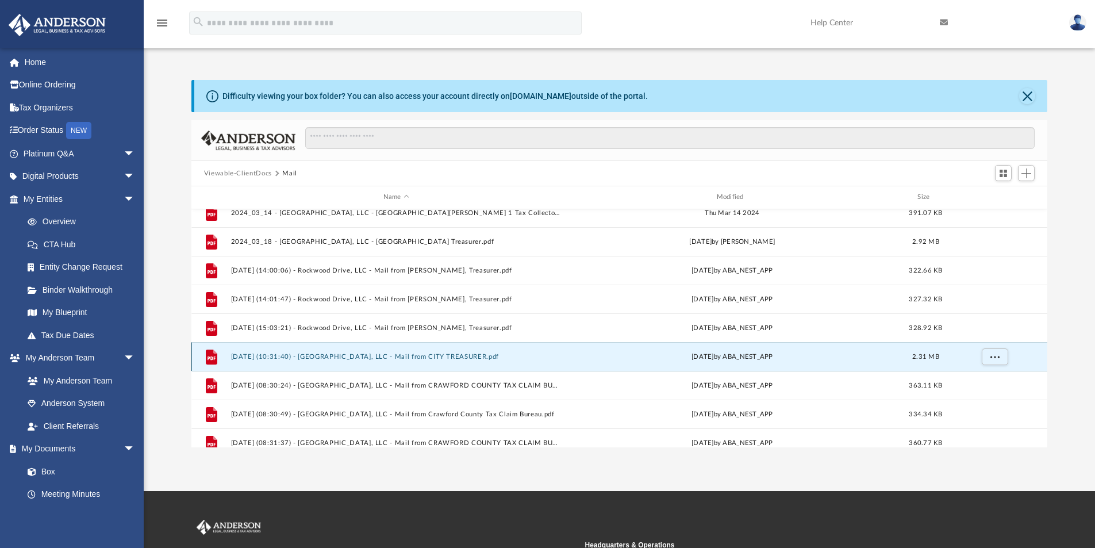
click at [421, 357] on button "[DATE] (10:31:40) - [GEOGRAPHIC_DATA], LLC - Mail from CITY TREASURER.pdf" at bounding box center [396, 356] width 331 height 7
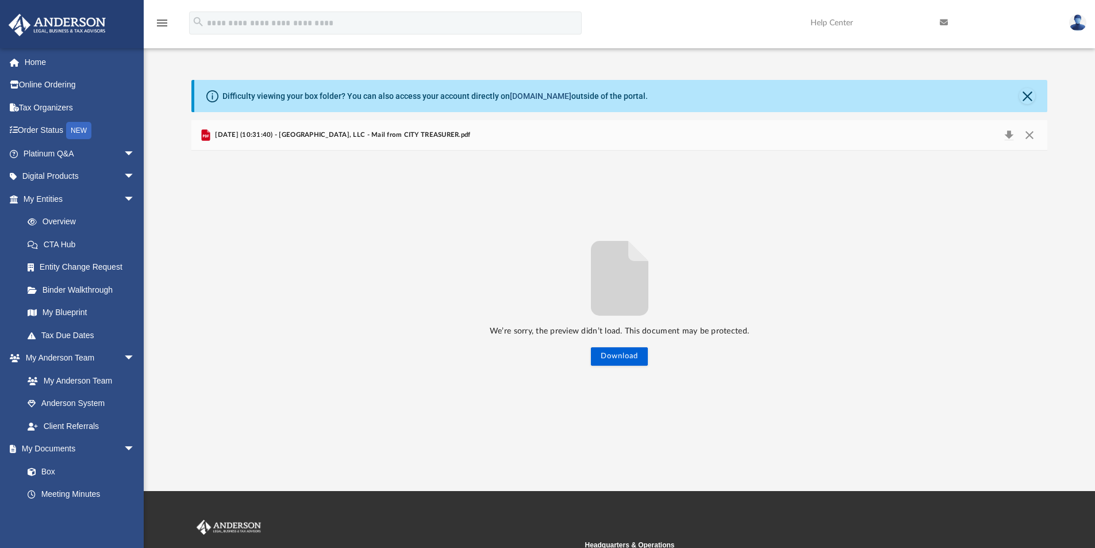
click at [527, 95] on link "[DOMAIN_NAME]" at bounding box center [541, 95] width 62 height 9
click at [48, 107] on link "Tax Organizers" at bounding box center [80, 107] width 144 height 23
